Goal: Find specific page/section: Find specific page/section

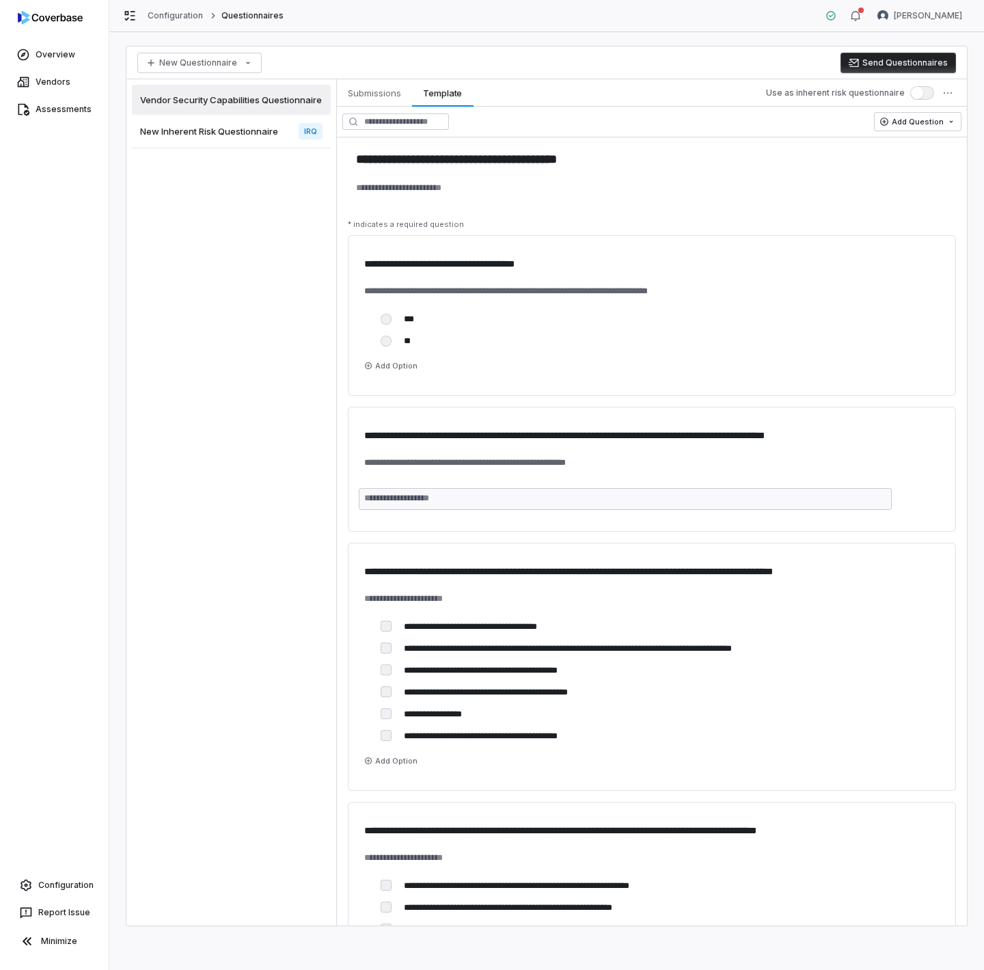
type textarea "*"
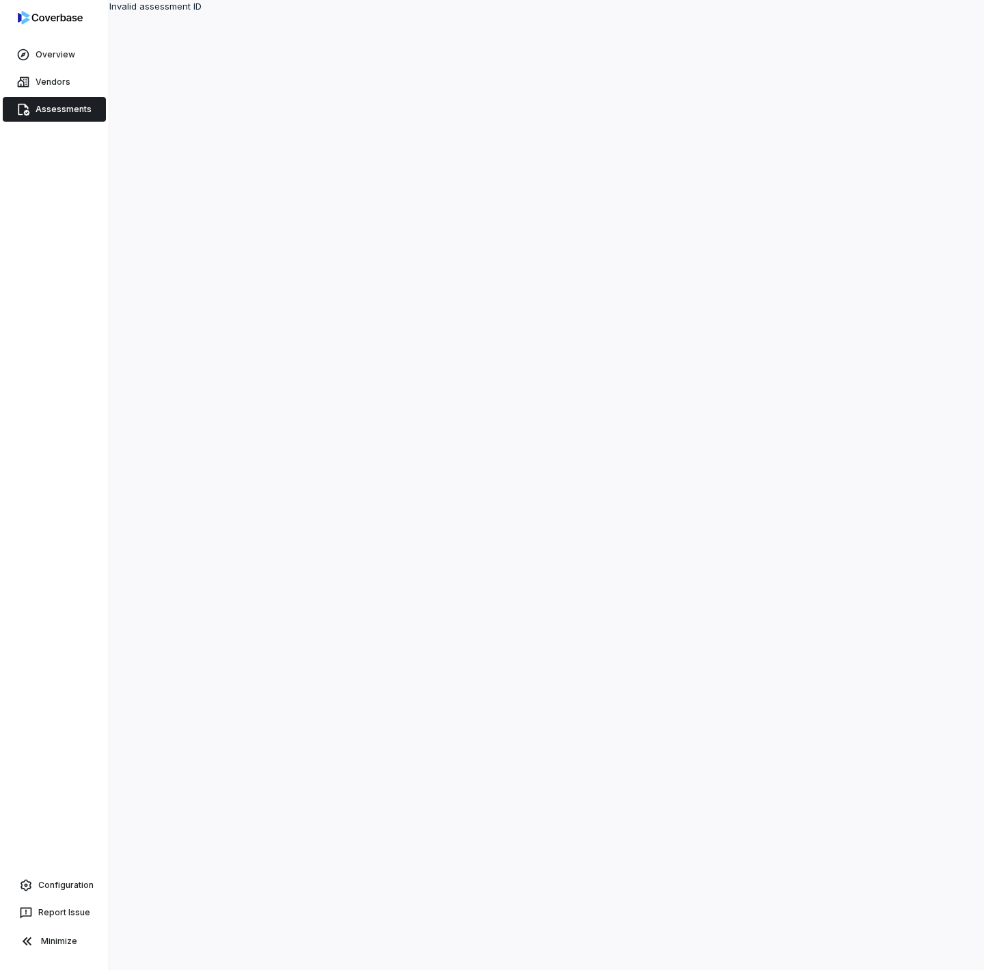
click at [41, 279] on div "Overview Vendors Assessments Configuration Report Issue Minimize" at bounding box center [54, 485] width 109 height 970
click at [65, 116] on link "Assessments" at bounding box center [54, 109] width 103 height 25
